Goal: Information Seeking & Learning: Learn about a topic

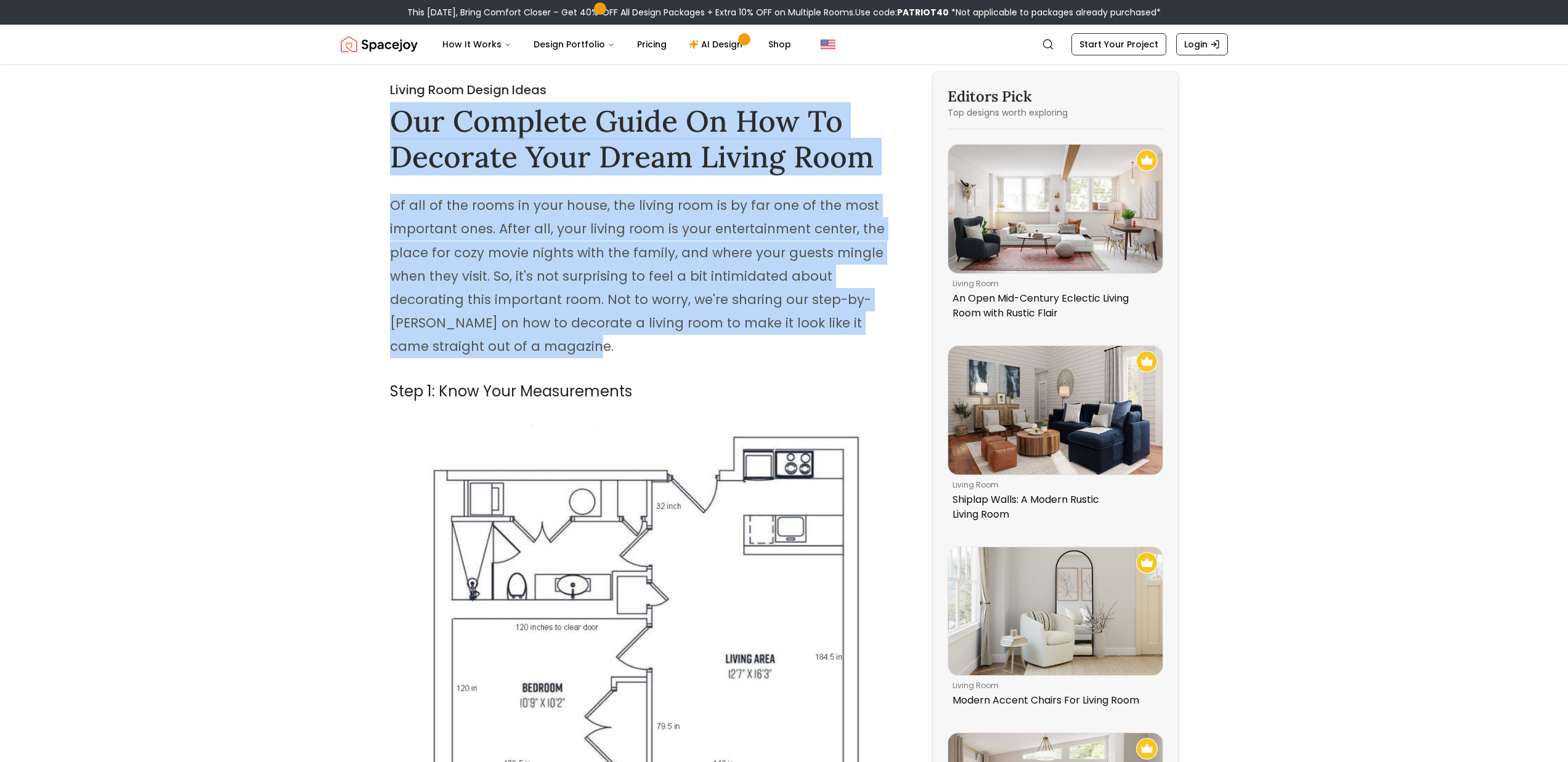
drag, startPoint x: 382, startPoint y: 131, endPoint x: 641, endPoint y: 336, distance: 330.3
click at [641, 336] on p "Of all of the rooms in your house, the living room is by far one of the most im…" at bounding box center [645, 276] width 510 height 165
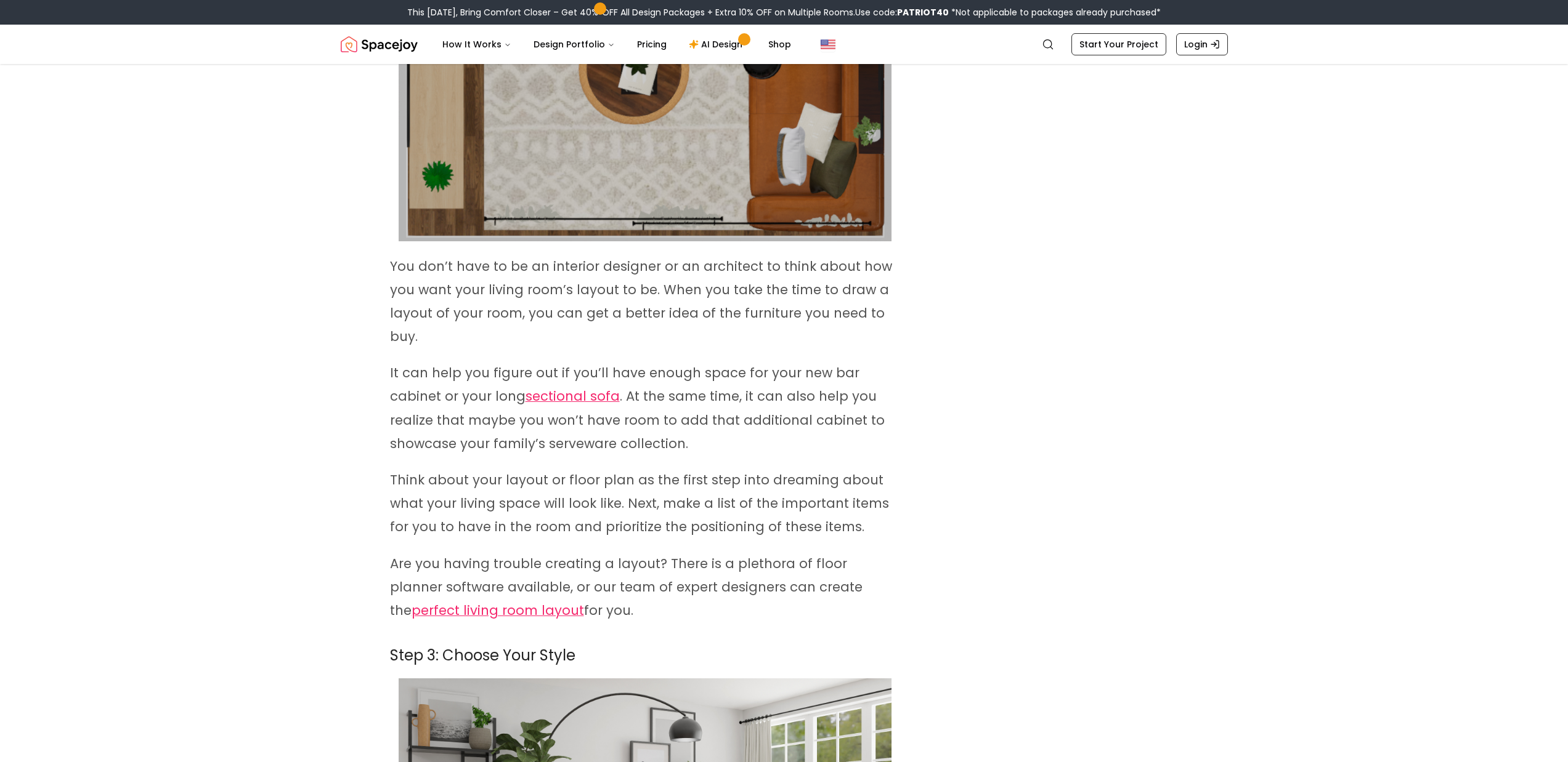
scroll to position [1539, 0]
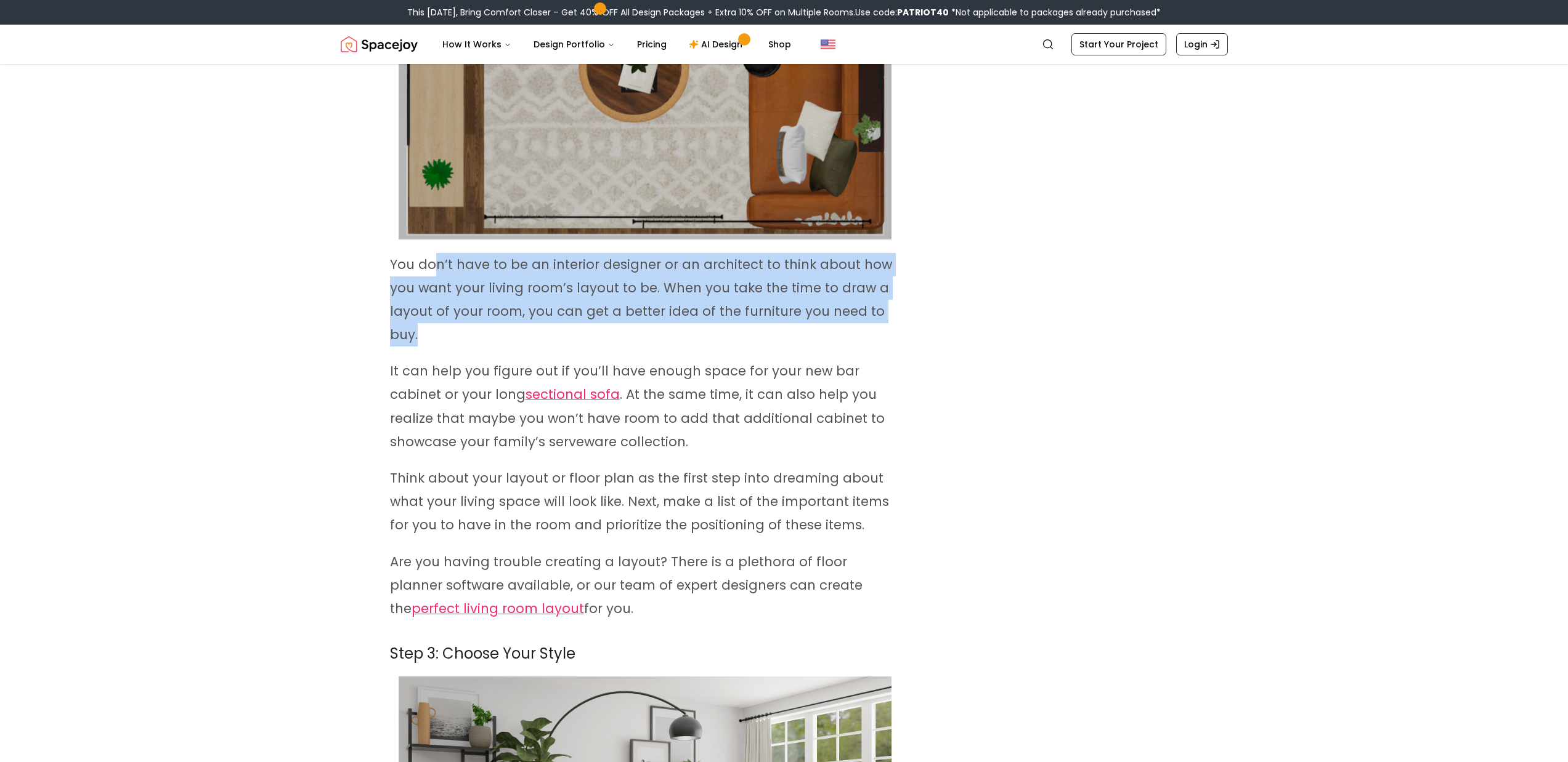
drag, startPoint x: 439, startPoint y: 239, endPoint x: 651, endPoint y: 306, distance: 222.3
click at [651, 306] on p "You don’t have to be an interior designer or an architect to think about how yo…" at bounding box center [645, 300] width 510 height 94
click at [652, 307] on p "You don’t have to be an interior designer or an architect to think about how yo…" at bounding box center [645, 300] width 510 height 94
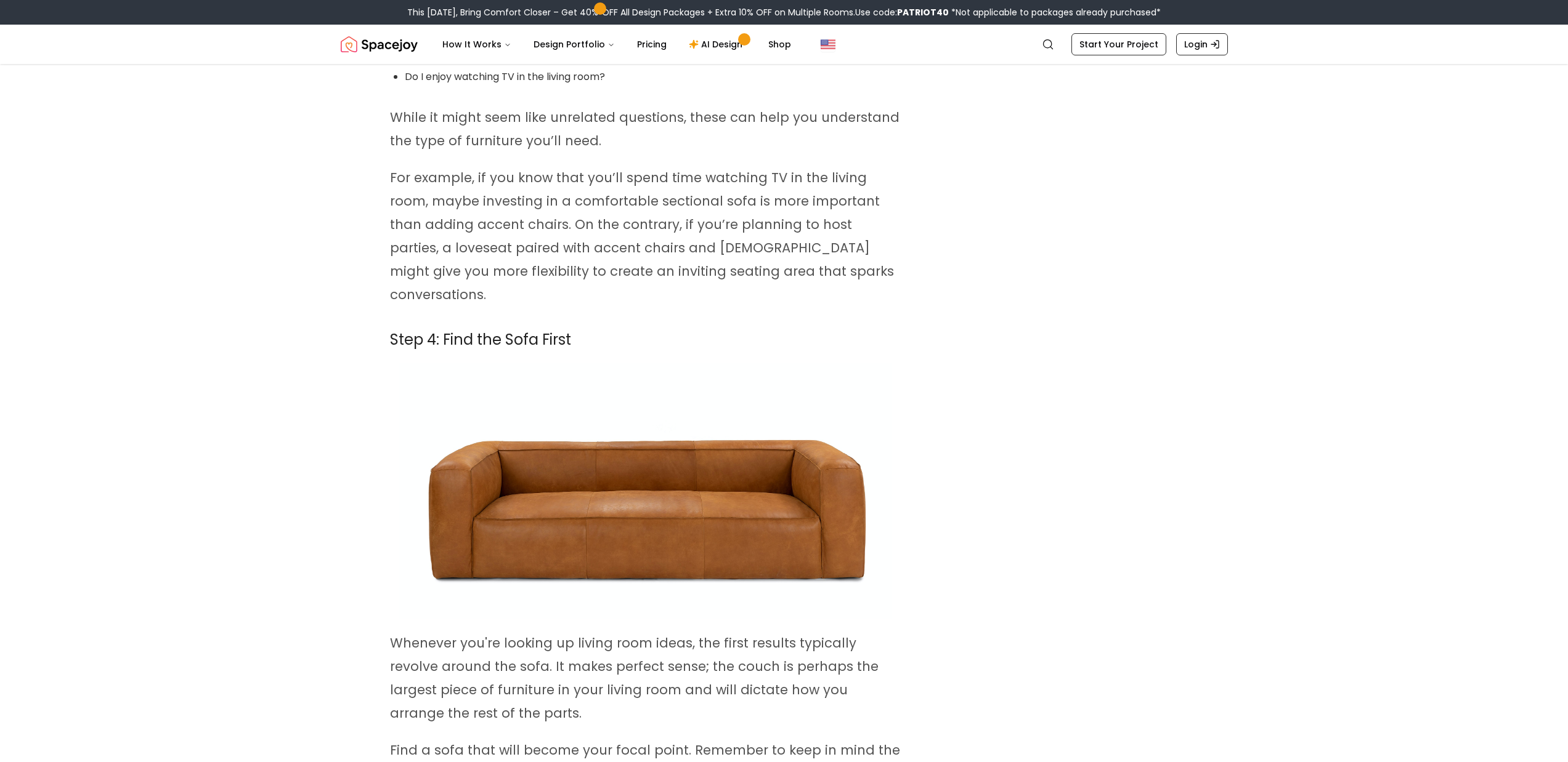
scroll to position [2647, 0]
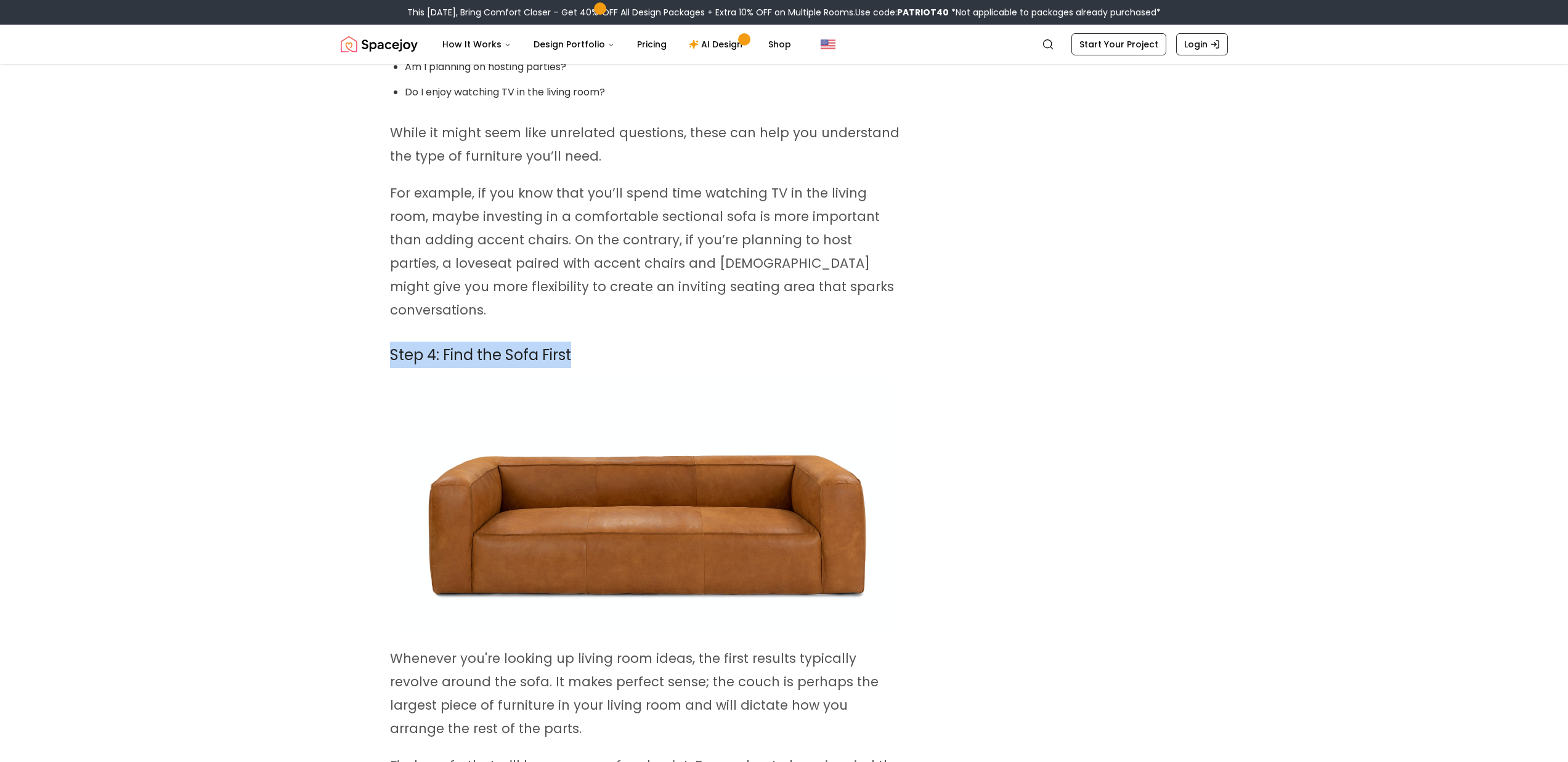
drag, startPoint x: 429, startPoint y: 310, endPoint x: 612, endPoint y: 318, distance: 183.2
click at [613, 342] on h2 "Step 4: Find the Sofa First" at bounding box center [645, 355] width 510 height 27
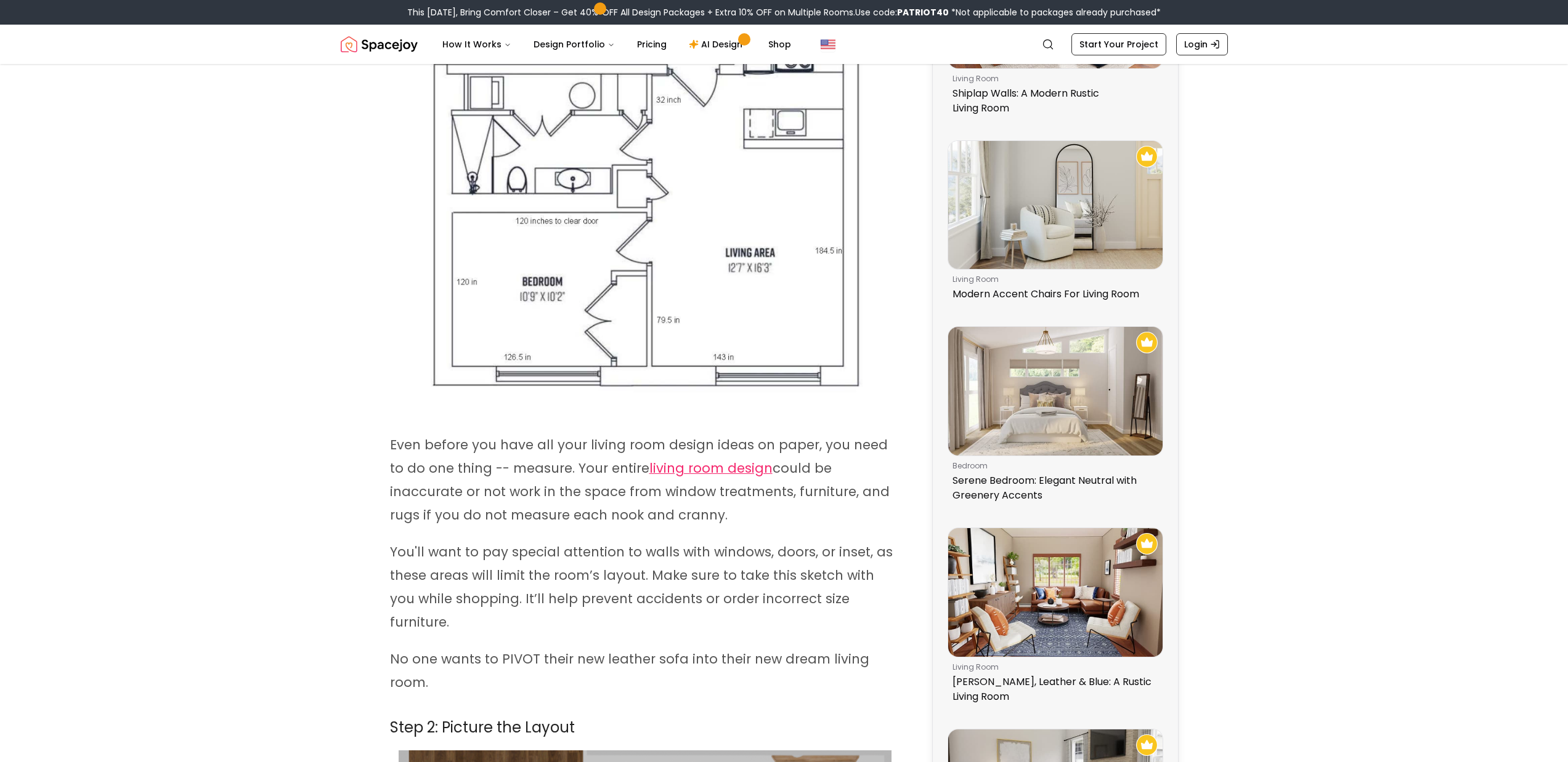
scroll to position [739, 0]
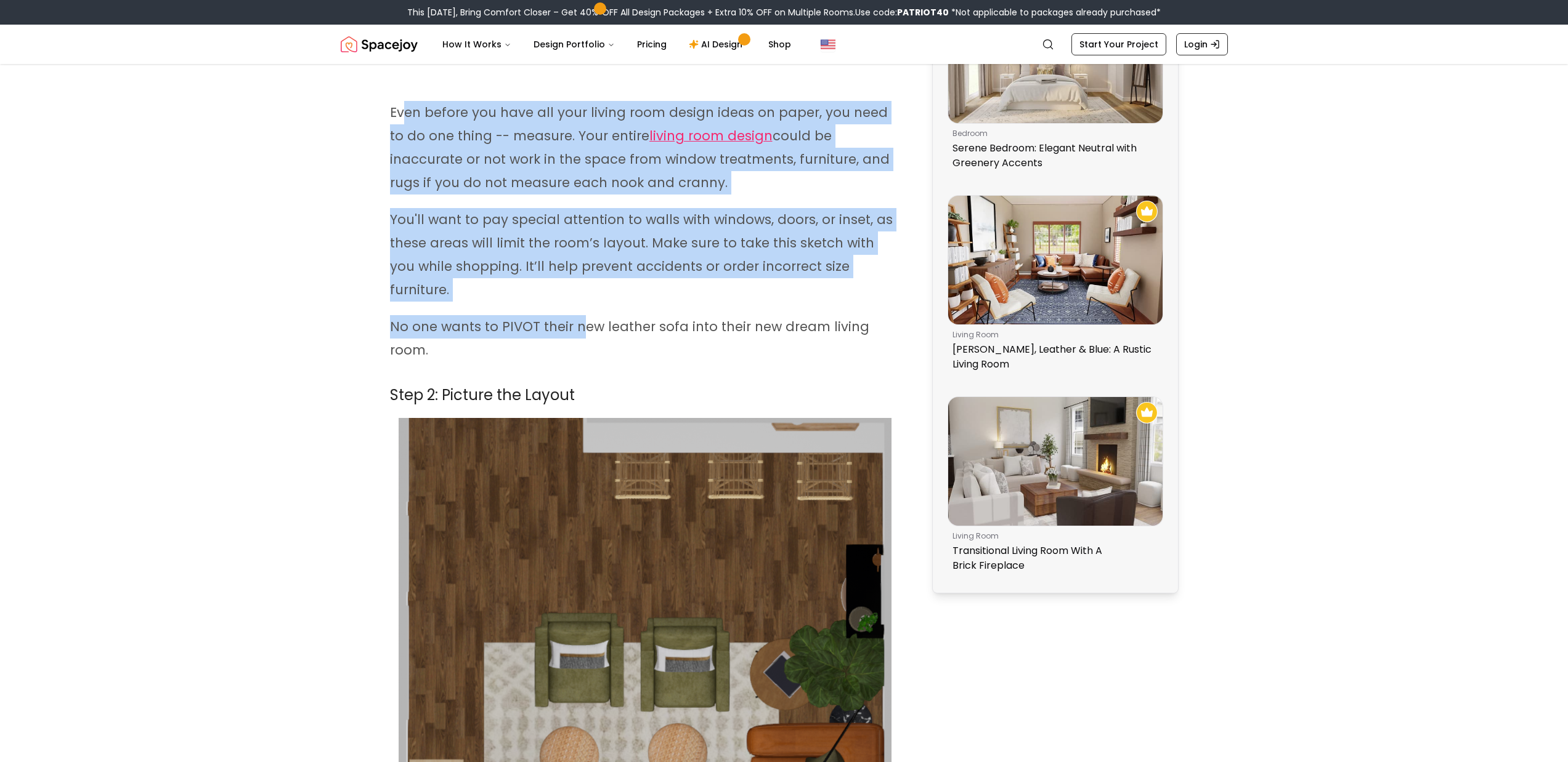
drag, startPoint x: 404, startPoint y: 115, endPoint x: 581, endPoint y: 313, distance: 265.6
click at [581, 315] on p "No one wants to PIVOT their new leather sofa into their new dream living room." at bounding box center [645, 338] width 510 height 47
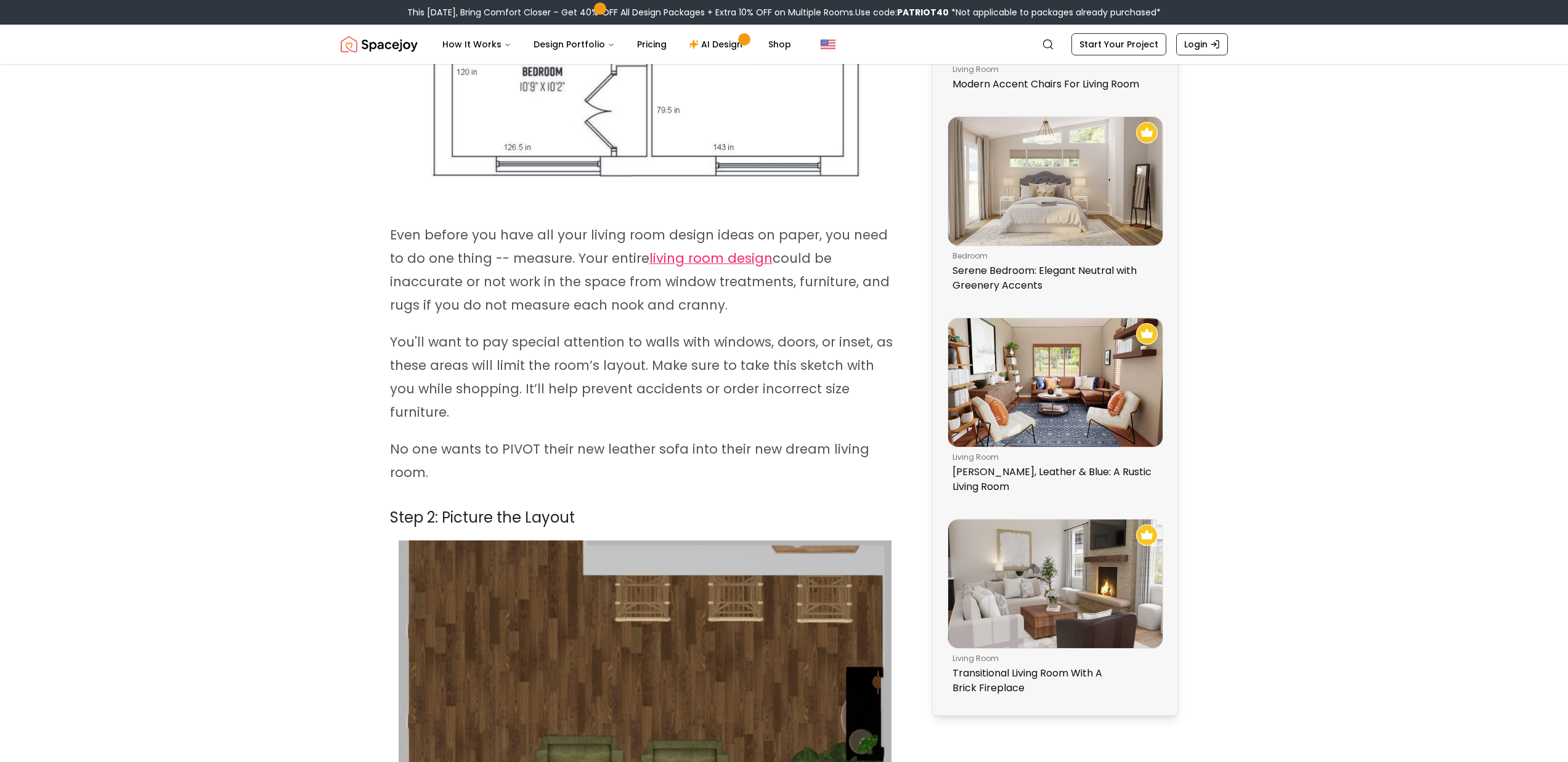
scroll to position [616, 0]
click at [504, 508] on span "Step 2: Picture the Layout" at bounding box center [482, 518] width 185 height 20
click at [505, 508] on span "Step 2: Picture the Layout" at bounding box center [482, 518] width 185 height 20
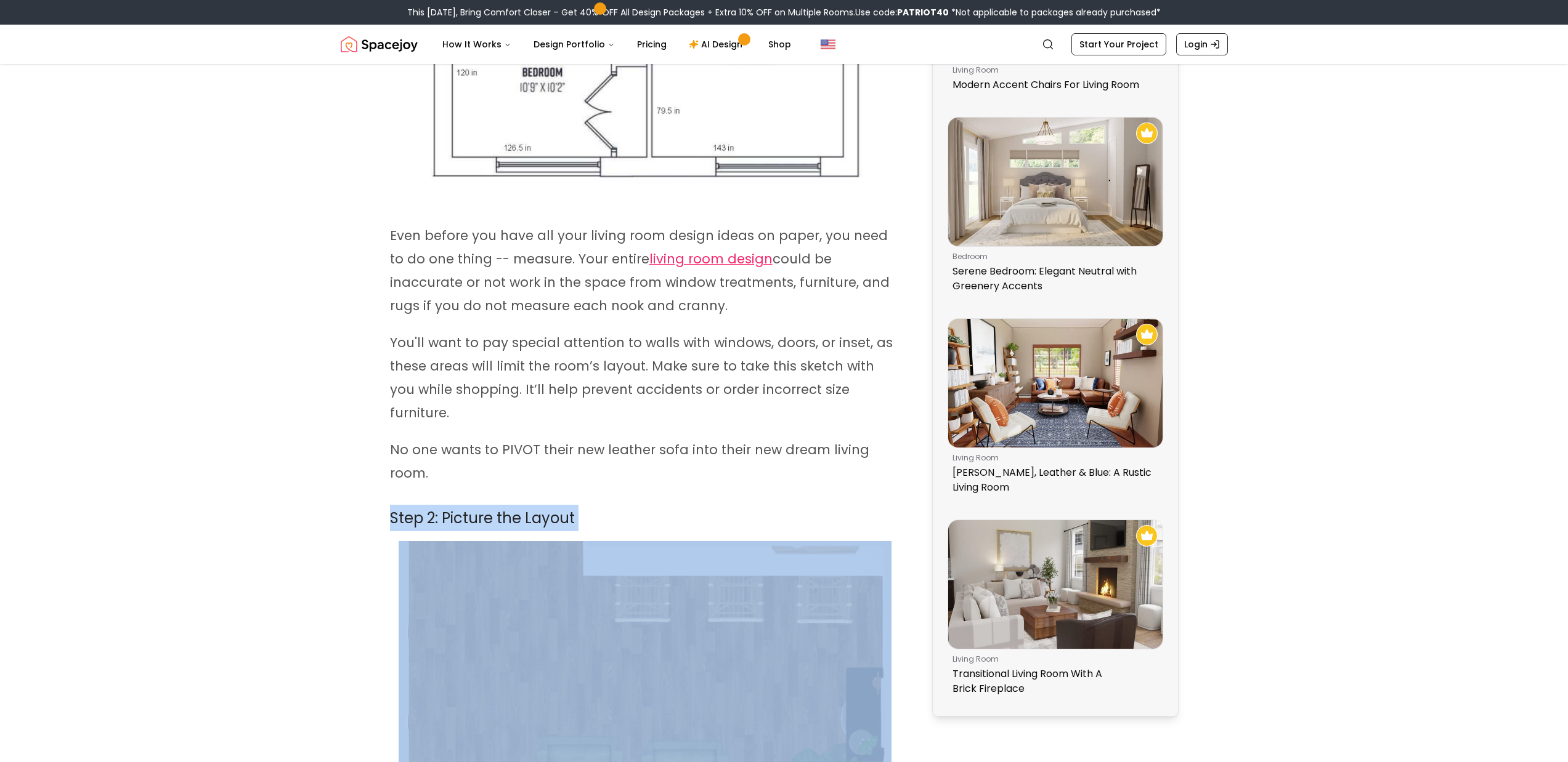
click at [505, 508] on span "Step 2: Picture the Layout" at bounding box center [482, 518] width 185 height 20
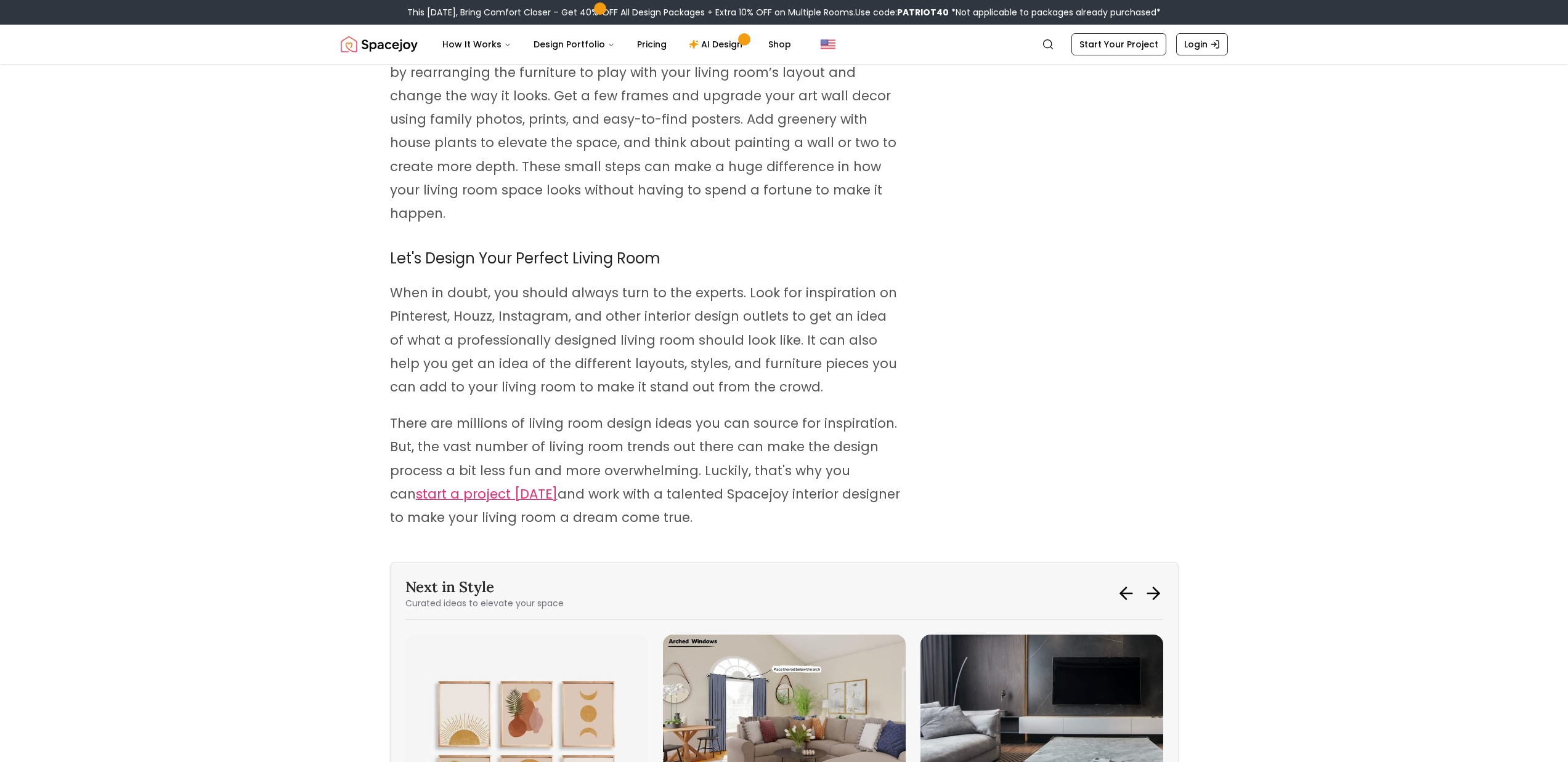
scroll to position [9850, 0]
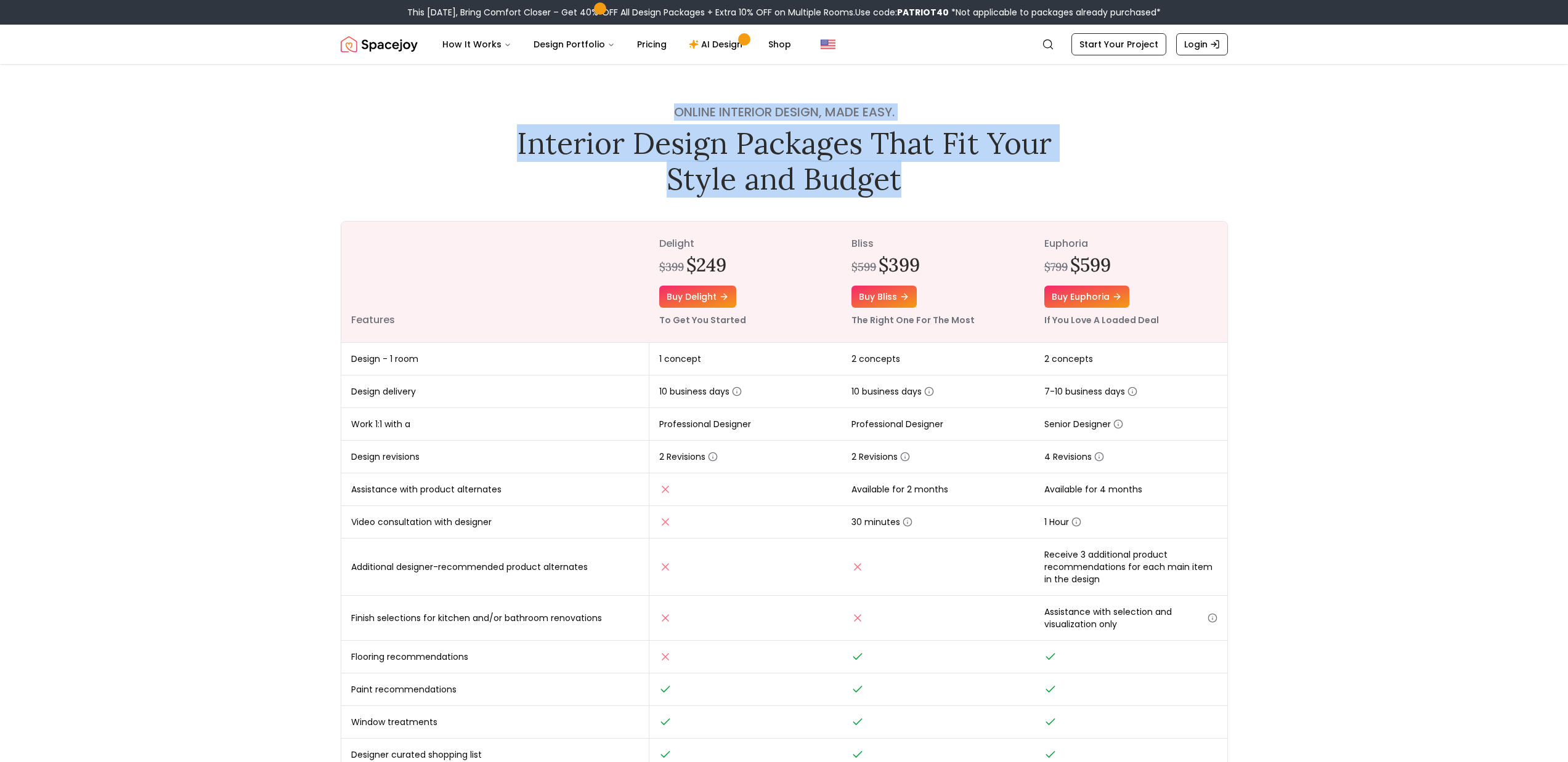
drag, startPoint x: 565, startPoint y: 108, endPoint x: 906, endPoint y: 177, distance: 347.9
click at [906, 177] on div "Online interior design, made easy. Interior Design Packages That Fit Your Style…" at bounding box center [784, 150] width 552 height 93
click at [906, 178] on h1 "Interior Design Packages That Fit Your Style and Budget" at bounding box center [784, 161] width 552 height 71
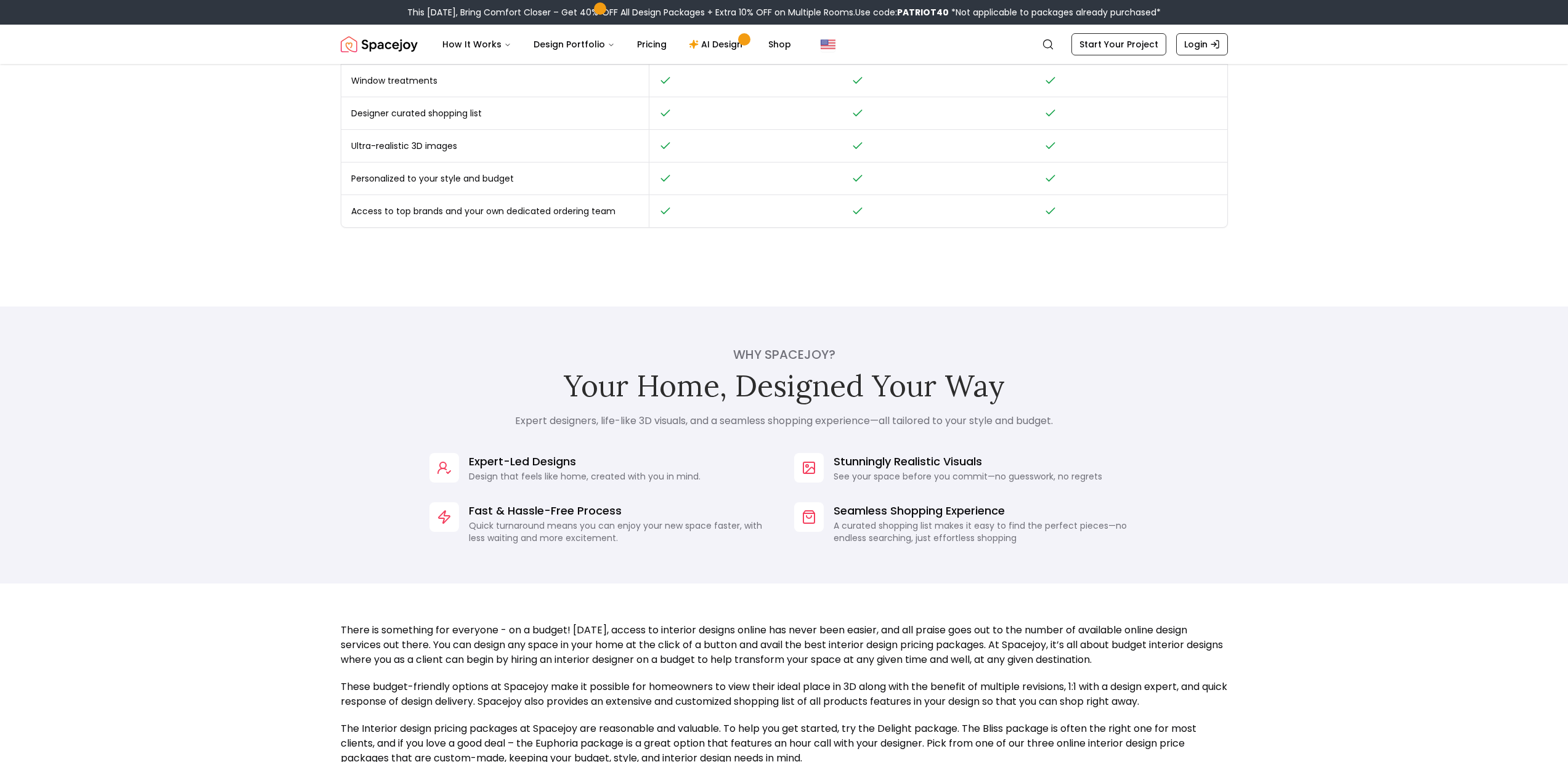
scroll to position [924, 0]
